Goal: Navigation & Orientation: Find specific page/section

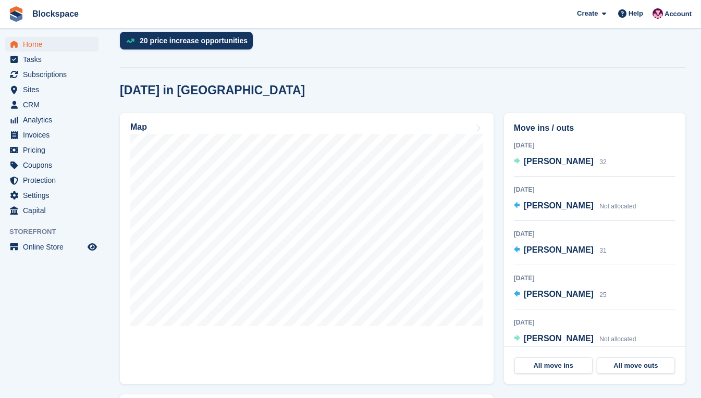
scroll to position [261, 0]
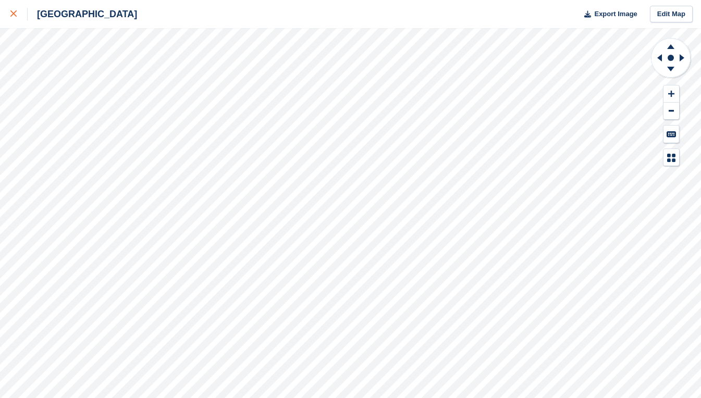
click at [11, 17] on icon at bounding box center [13, 13] width 6 height 6
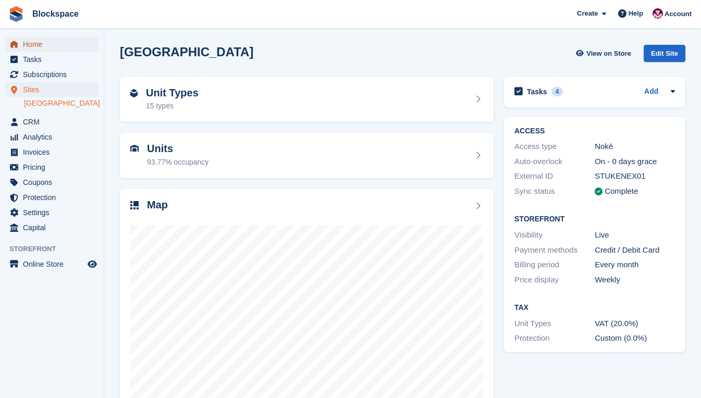
click at [37, 45] on span "Home" at bounding box center [54, 44] width 63 height 15
